Goal: Information Seeking & Learning: Learn about a topic

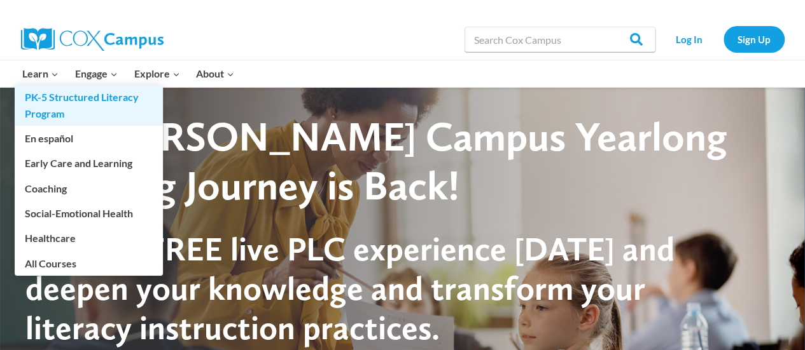
click at [37, 100] on link "PK-5 Structured Literacy Program" at bounding box center [89, 105] width 148 height 41
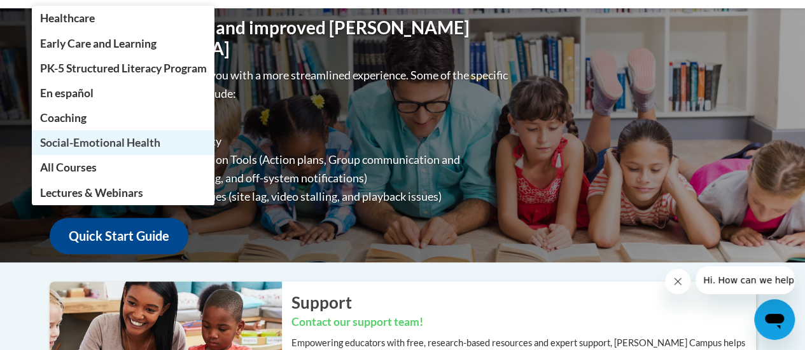
scroll to position [16, 0]
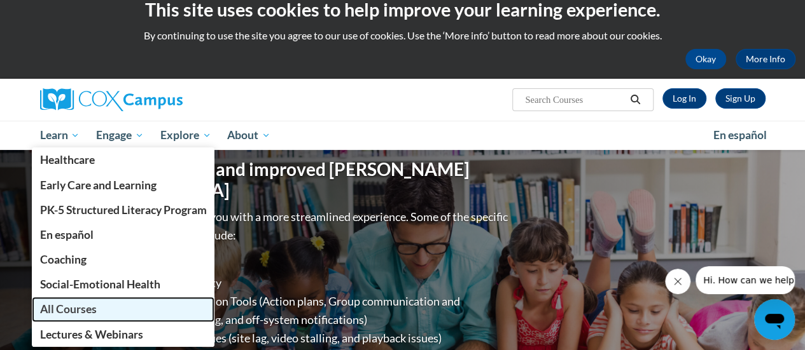
click at [53, 311] on span "All Courses" at bounding box center [67, 309] width 57 height 13
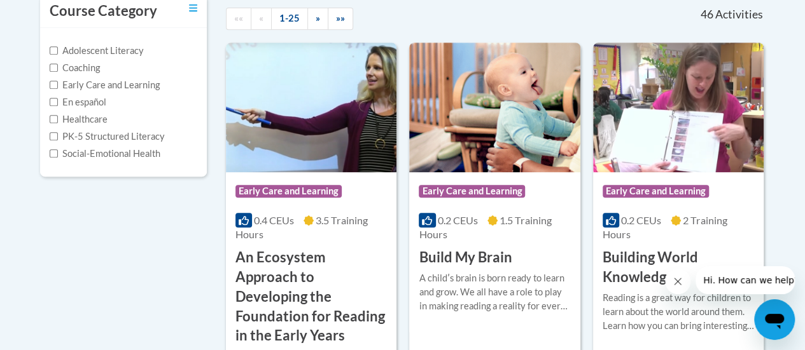
scroll to position [293, 0]
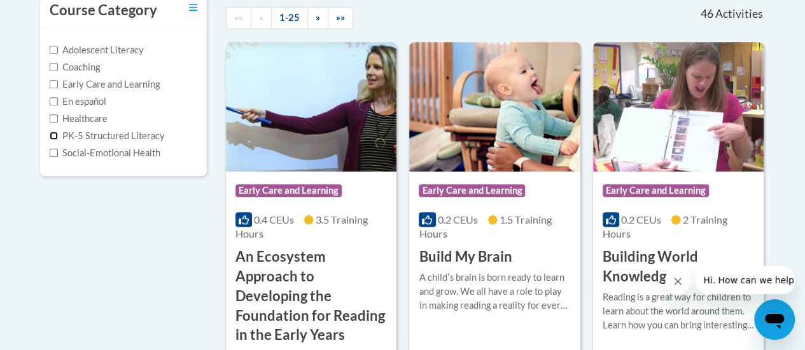
click at [50, 137] on input "PK-5 Structured Literacy" at bounding box center [54, 136] width 8 height 8
checkbox input "true"
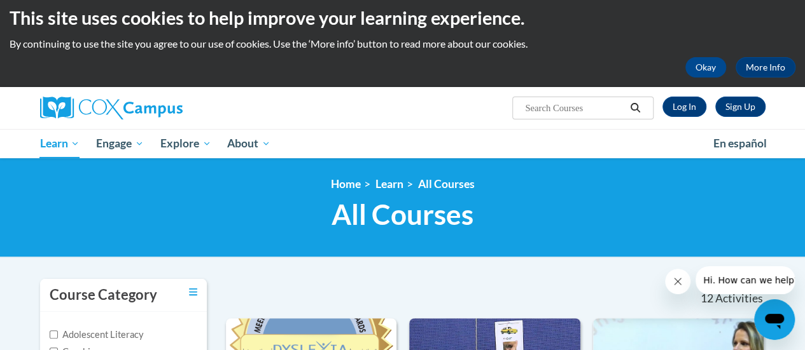
scroll to position [7, 0]
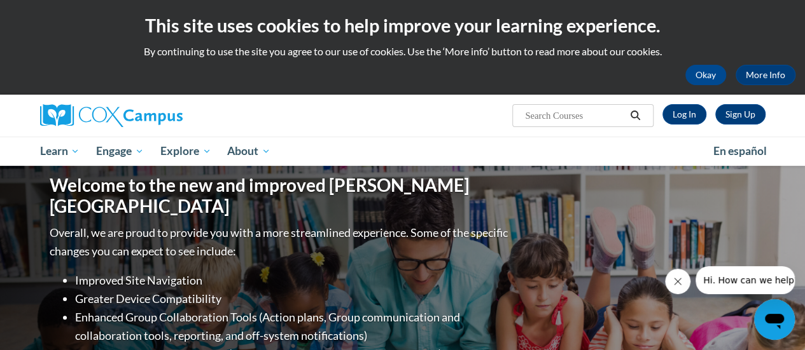
click at [546, 113] on input "Search..." at bounding box center [574, 115] width 102 height 15
type input "mde approved"
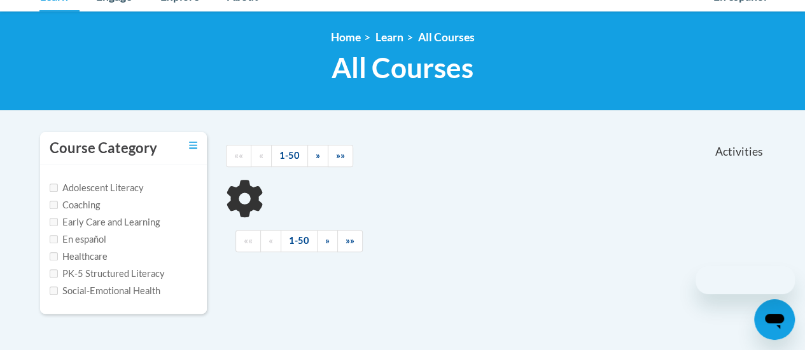
scroll to position [174, 0]
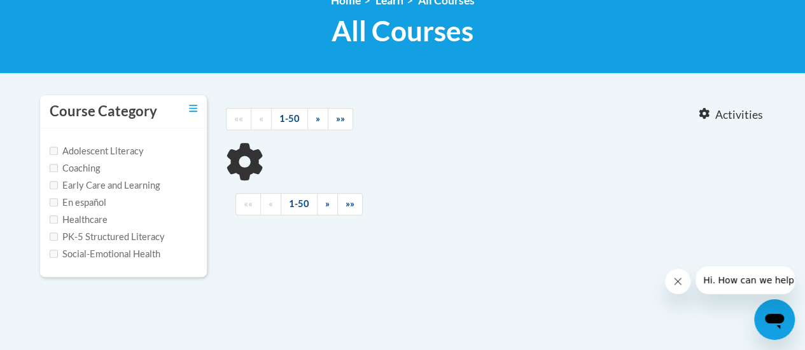
type input "mde approved"
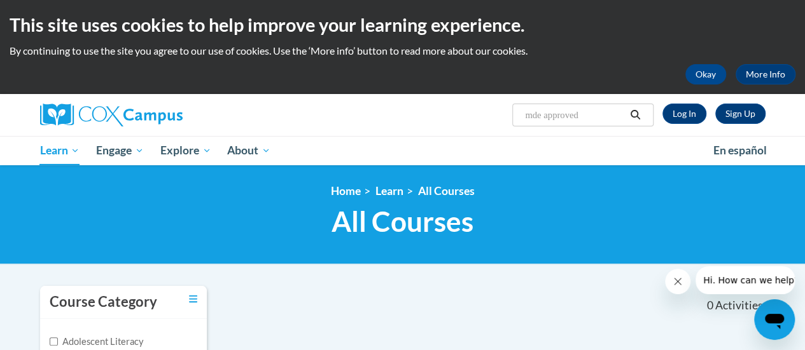
scroll to position [0, 0]
